Goal: Task Accomplishment & Management: Complete application form

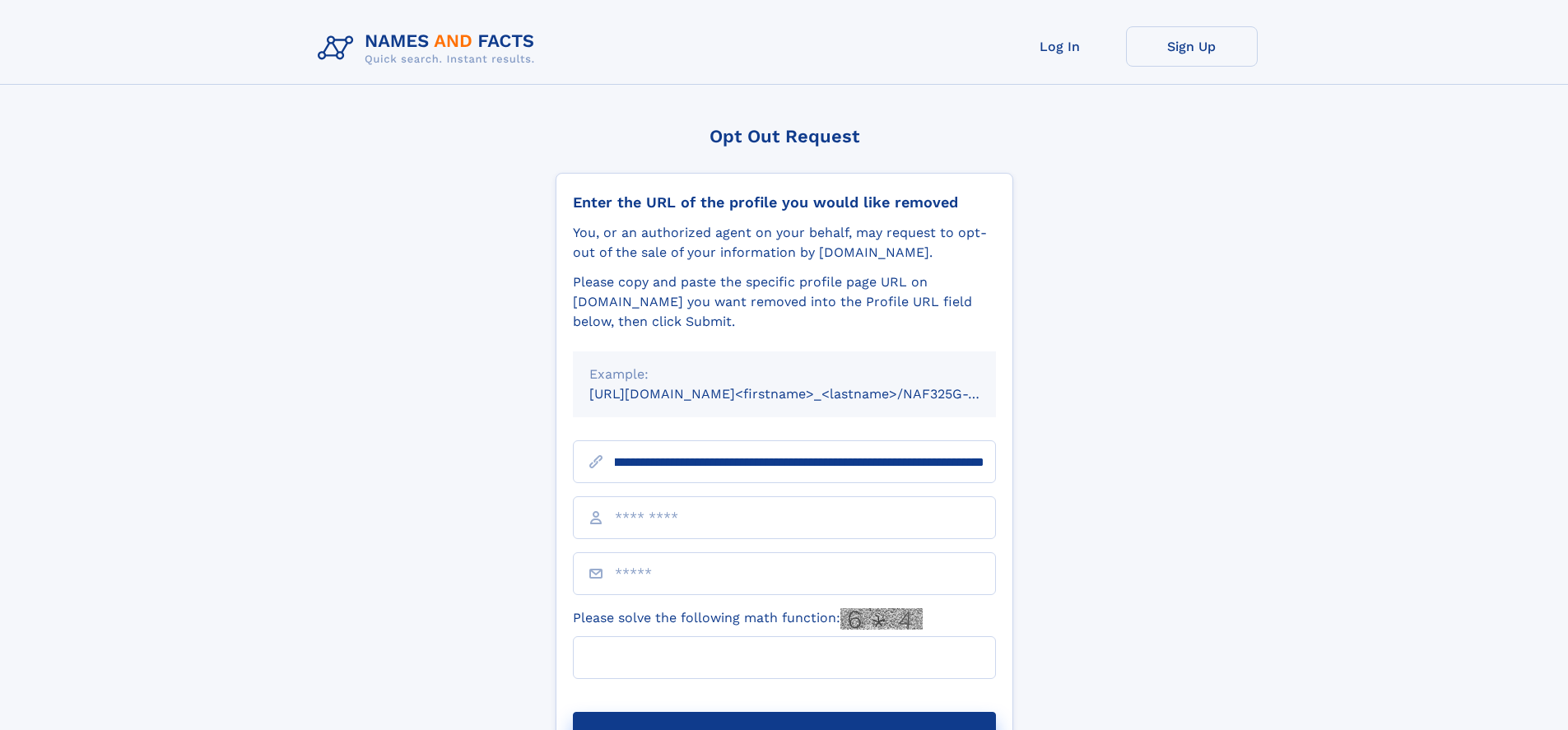
scroll to position [0, 173]
type input "**********"
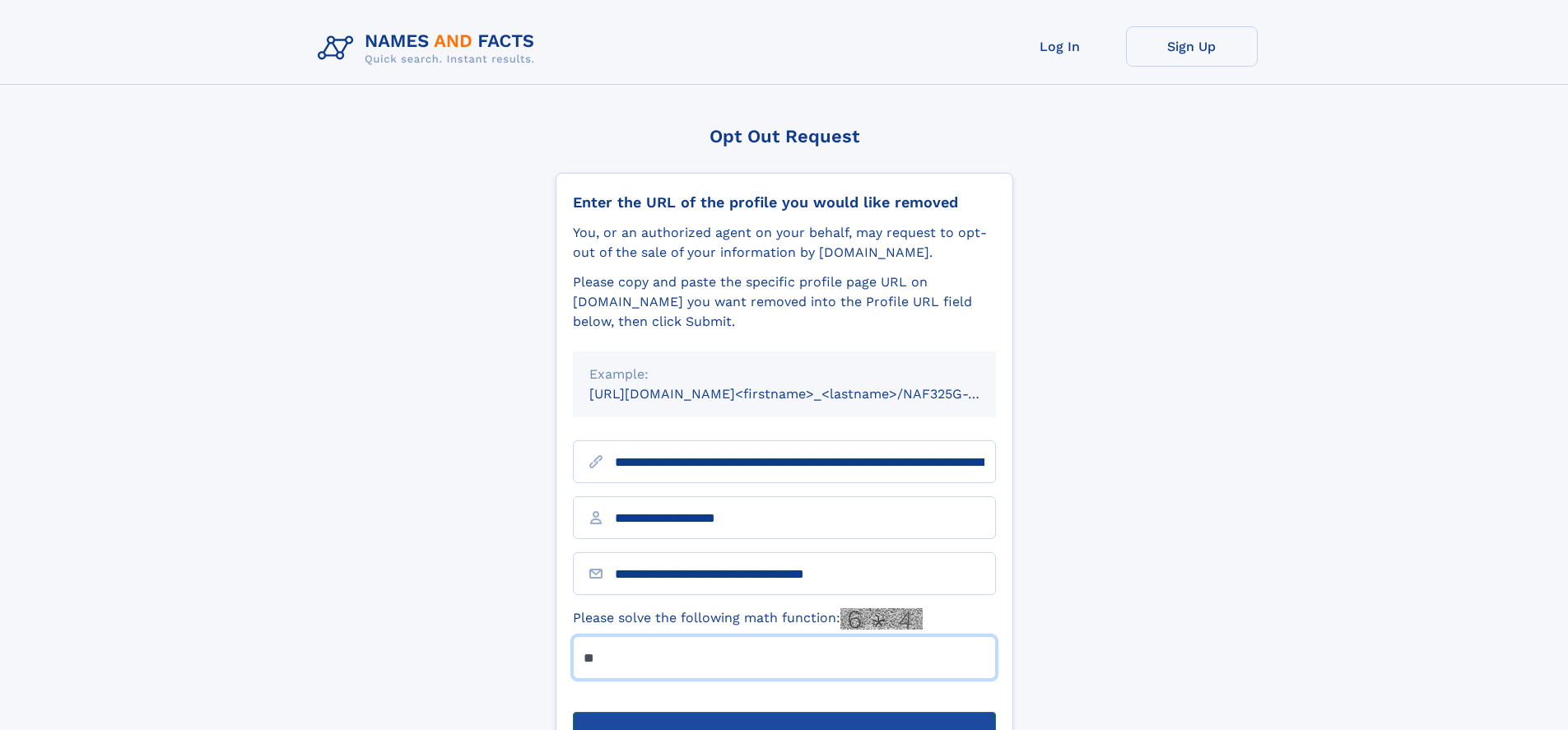
type input "**"
click at [784, 712] on button "Submit Opt Out Request" at bounding box center [784, 738] width 423 height 52
